Goal: Information Seeking & Learning: Learn about a topic

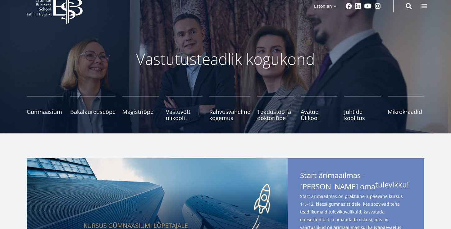
scroll to position [17, 0]
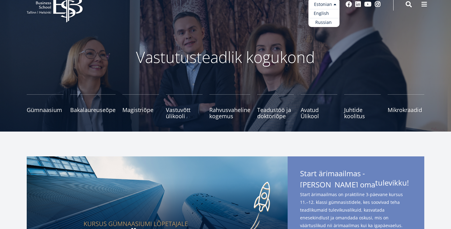
click at [324, 15] on link "English" at bounding box center [324, 13] width 31 height 9
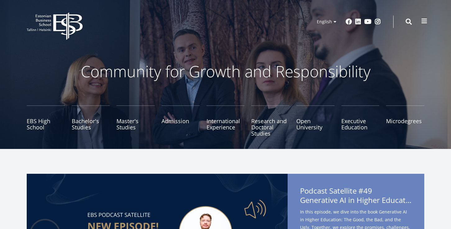
click at [426, 20] on span at bounding box center [424, 21] width 6 height 6
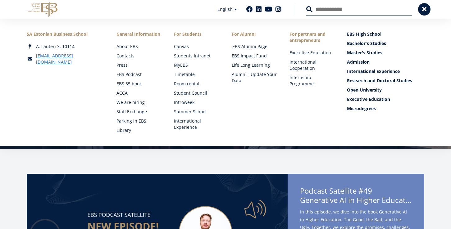
click at [259, 45] on link "EBS Alumni Page" at bounding box center [254, 46] width 45 height 6
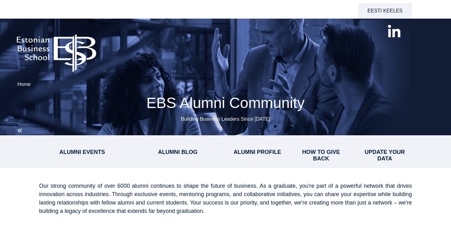
select select "**"
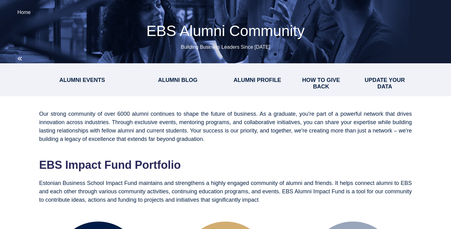
scroll to position [73, 0]
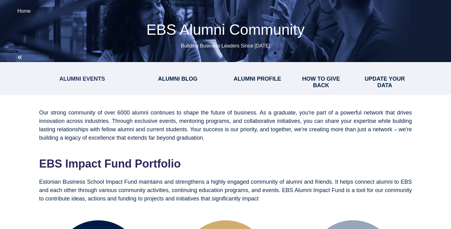
click at [71, 80] on link "ALUMNI EVENTS" at bounding box center [82, 79] width 46 height 6
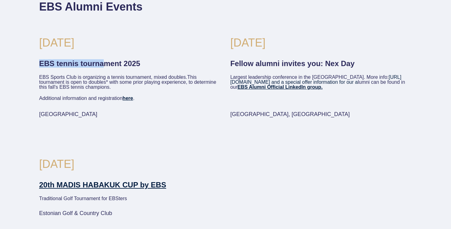
drag, startPoint x: 83, startPoint y: 57, endPoint x: 106, endPoint y: 60, distance: 23.8
click at [106, 60] on span "[DATE] EBS tennis tournament 2025 EBS Sports Club is organizing a tennis tourna…" at bounding box center [130, 84] width 182 height 102
click at [106, 60] on span "EBS tennis tournament 2025" at bounding box center [89, 63] width 101 height 8
drag, startPoint x: 262, startPoint y: 40, endPoint x: 287, endPoint y: 40, distance: 25.8
click at [287, 40] on h2 "[DATE]" at bounding box center [321, 43] width 182 height 20
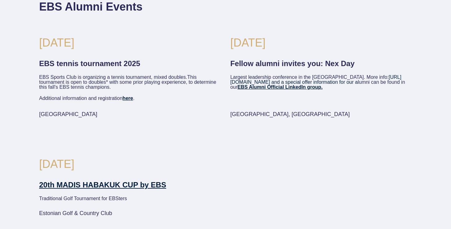
click at [290, 66] on span "Fellow alumni invites you: Nex Day" at bounding box center [292, 63] width 124 height 8
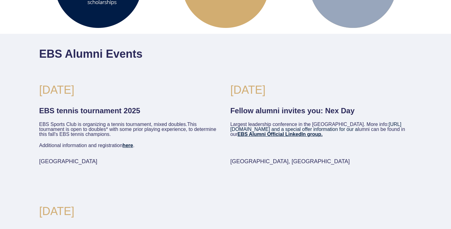
scroll to position [358, 0]
